Goal: Task Accomplishment & Management: Manage account settings

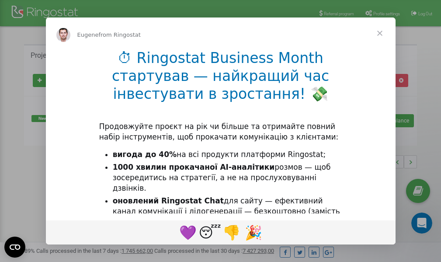
click at [382, 14] on div "Intercom messenger" at bounding box center [220, 131] width 441 height 262
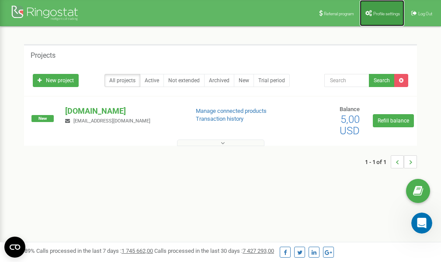
click at [382, 11] on span "Profile settings" at bounding box center [386, 13] width 27 height 5
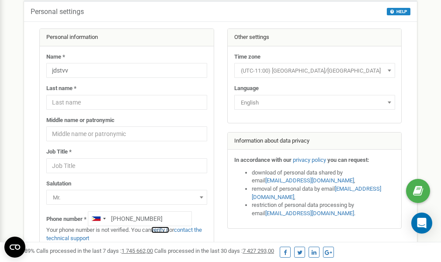
click at [165, 229] on link "verify it" at bounding box center [160, 229] width 18 height 7
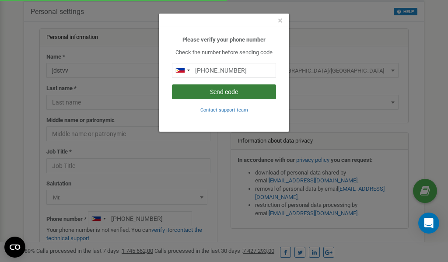
click at [224, 90] on button "Send code" at bounding box center [224, 91] width 104 height 15
